Goal: Task Accomplishment & Management: Manage account settings

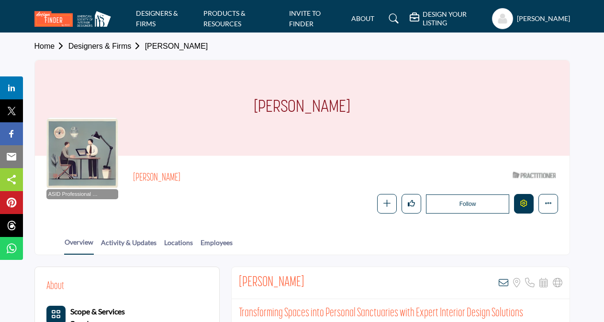
click at [521, 204] on icon "Edit company" at bounding box center [523, 203] width 7 height 7
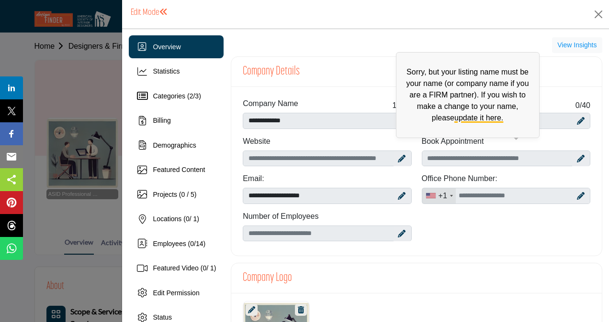
click at [398, 120] on span "Sorry, but your listing name must be your name (or company name if you are a FI…" at bounding box center [468, 95] width 144 height 86
click at [472, 118] on link "update it here." at bounding box center [478, 118] width 49 height 8
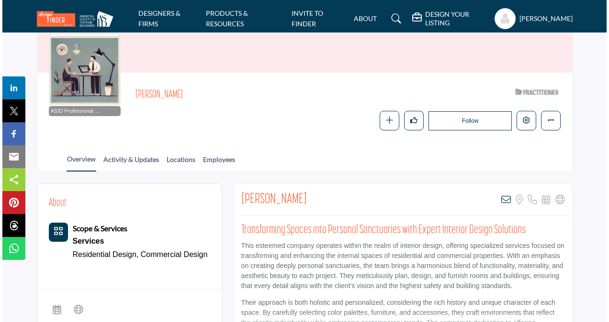
scroll to position [79, 0]
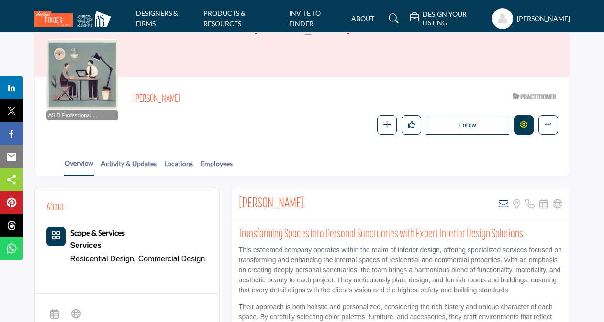
click at [526, 125] on icon "Edit company" at bounding box center [523, 124] width 7 height 7
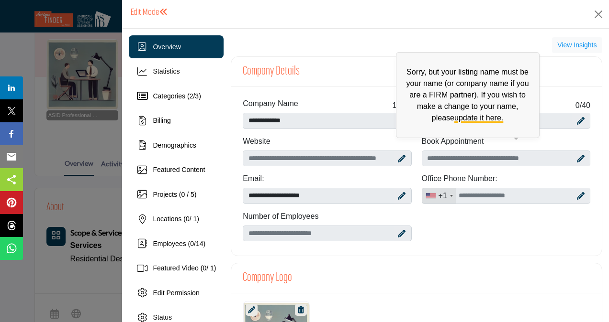
click at [404, 117] on p "Sorry, but your listing name must be your name (or company name if you are a FI…" at bounding box center [467, 95] width 133 height 57
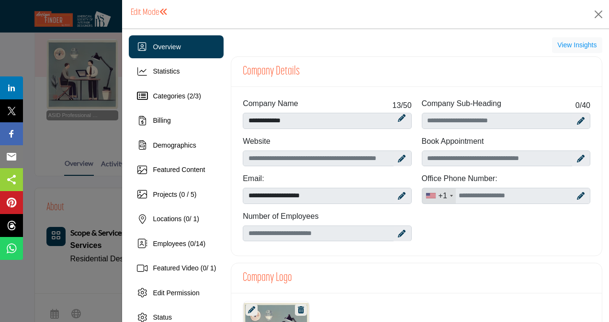
click at [398, 159] on icon at bounding box center [402, 159] width 8 height 8
click at [278, 162] on input "Enter company website" at bounding box center [327, 159] width 168 height 16
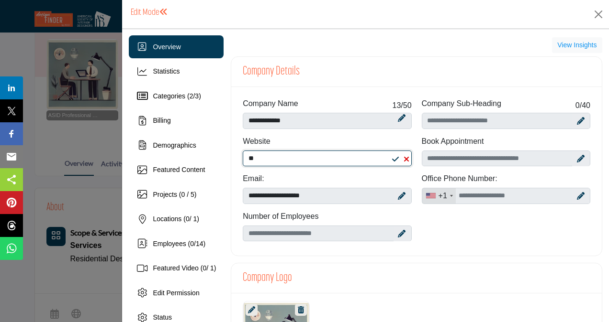
type input "*"
type input "**********"
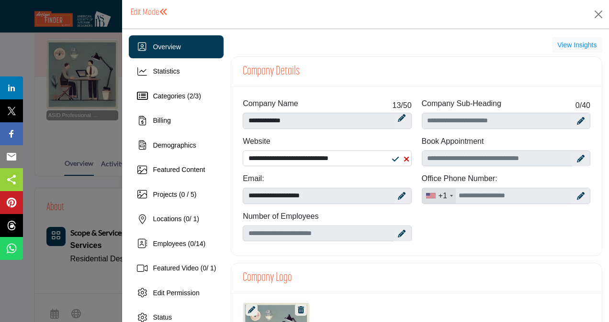
click at [400, 197] on icon at bounding box center [402, 196] width 8 height 8
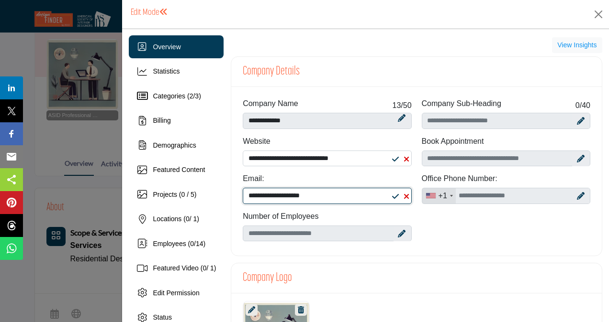
click at [334, 195] on input "**********" at bounding box center [327, 196] width 168 height 16
click at [577, 193] on icon at bounding box center [581, 196] width 8 height 8
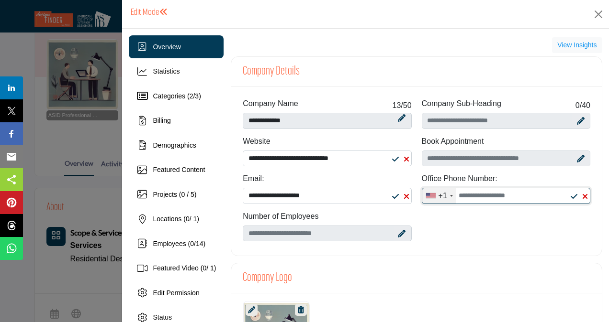
click at [466, 198] on input "Office Number" at bounding box center [506, 196] width 168 height 16
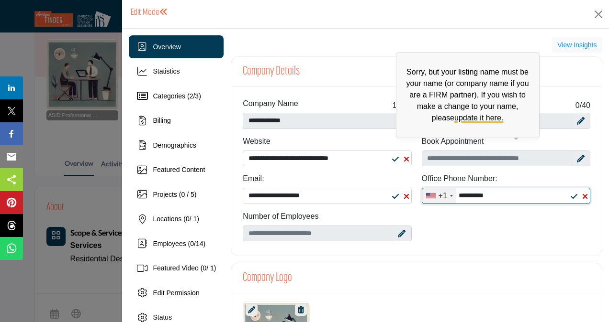
type input "**********"
click at [398, 122] on span "Sorry, but your listing name must be your name (or company name if you are a FI…" at bounding box center [468, 95] width 144 height 86
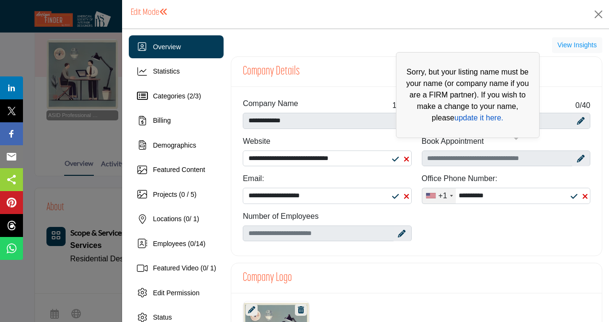
click at [459, 116] on link "update it here." at bounding box center [478, 118] width 49 height 8
